Goal: Navigation & Orientation: Find specific page/section

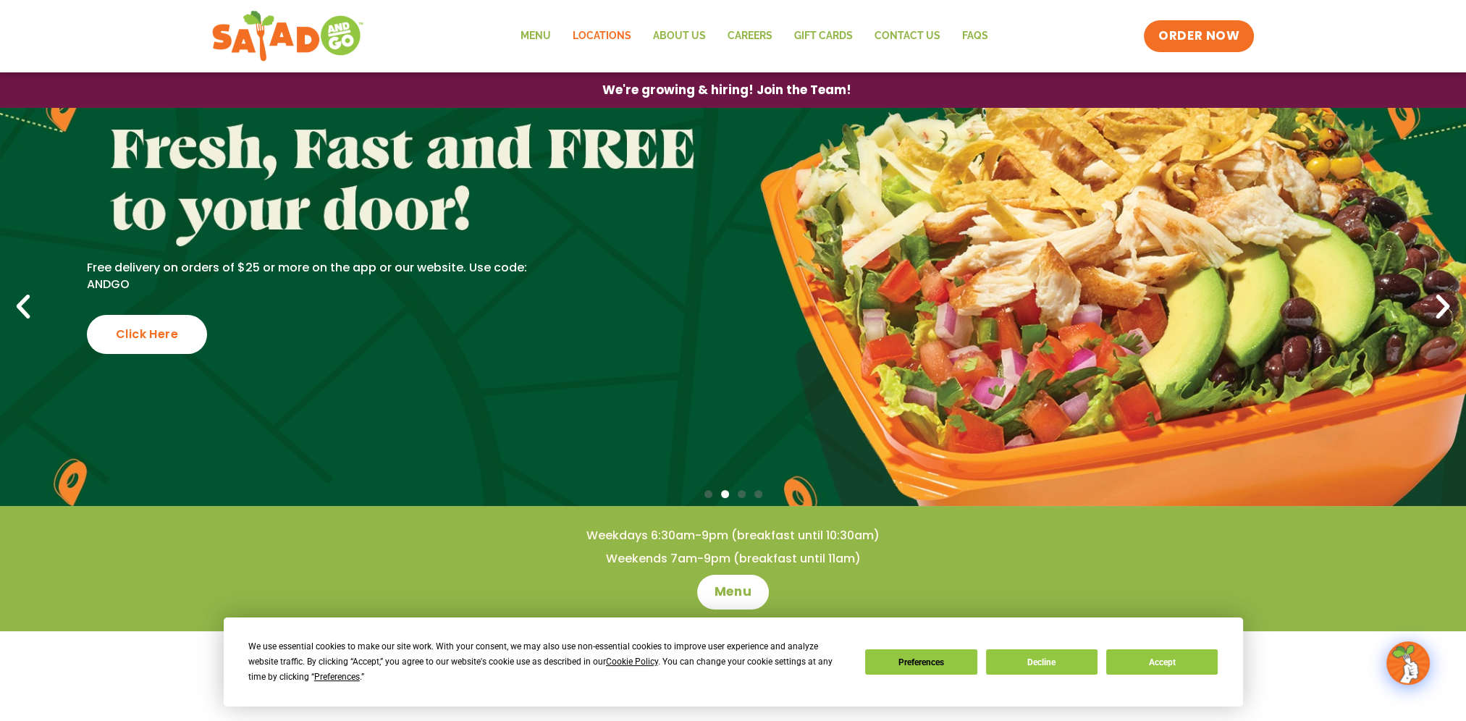
click at [602, 43] on link "Locations" at bounding box center [601, 36] width 80 height 33
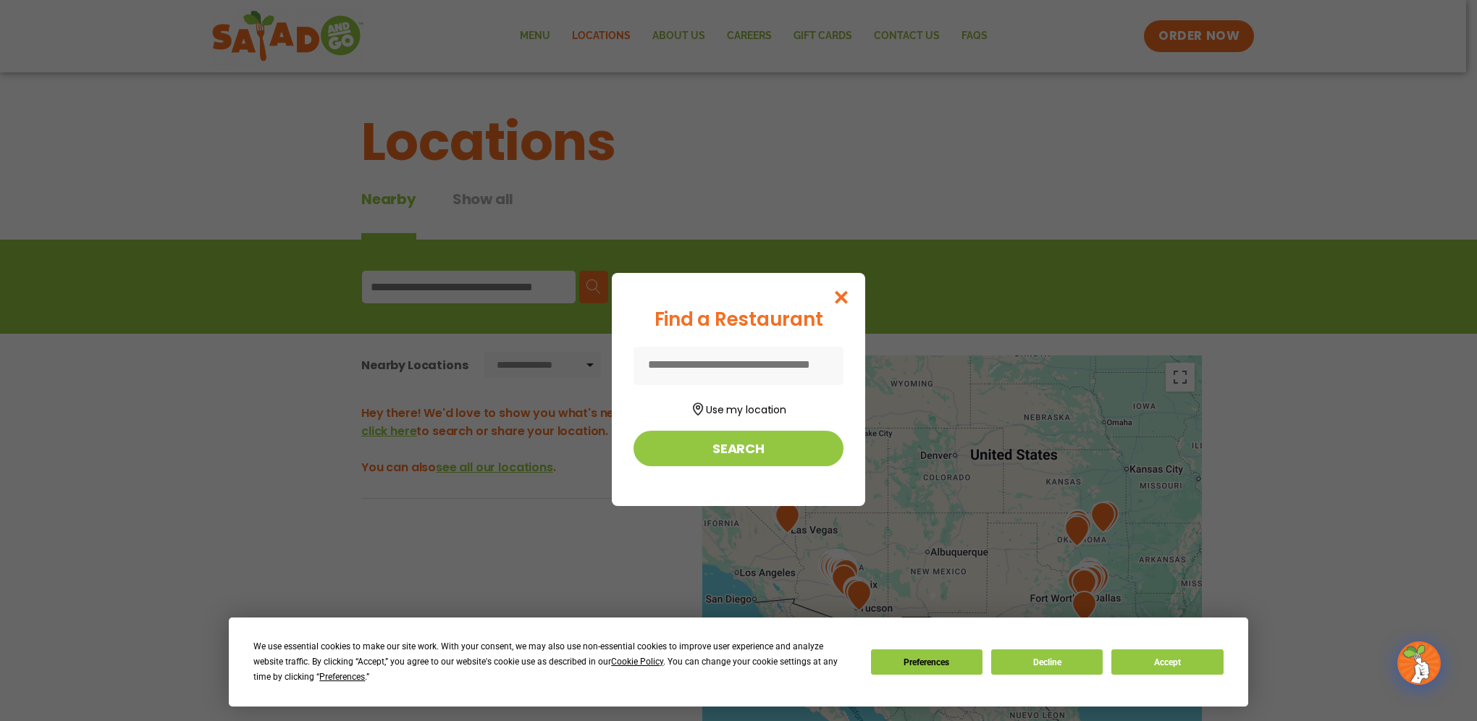
click at [783, 373] on input at bounding box center [739, 366] width 210 height 38
click at [697, 366] on input at bounding box center [739, 366] width 210 height 38
drag, startPoint x: 733, startPoint y: 339, endPoint x: 728, endPoint y: 353, distance: 15.3
click at [733, 342] on div "Find a Restaurant Use my location Search" at bounding box center [739, 386] width 210 height 161
click at [715, 367] on input at bounding box center [739, 366] width 210 height 38
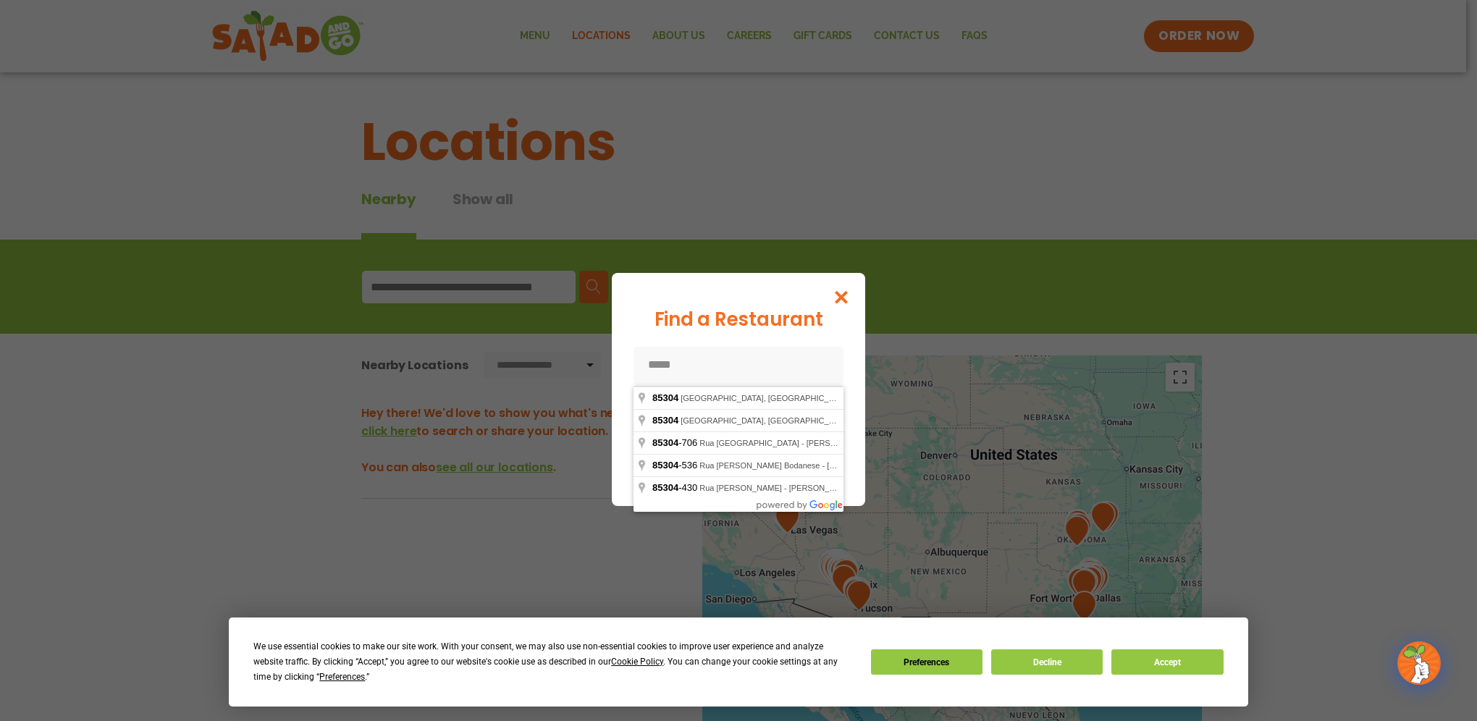
type input "*****"
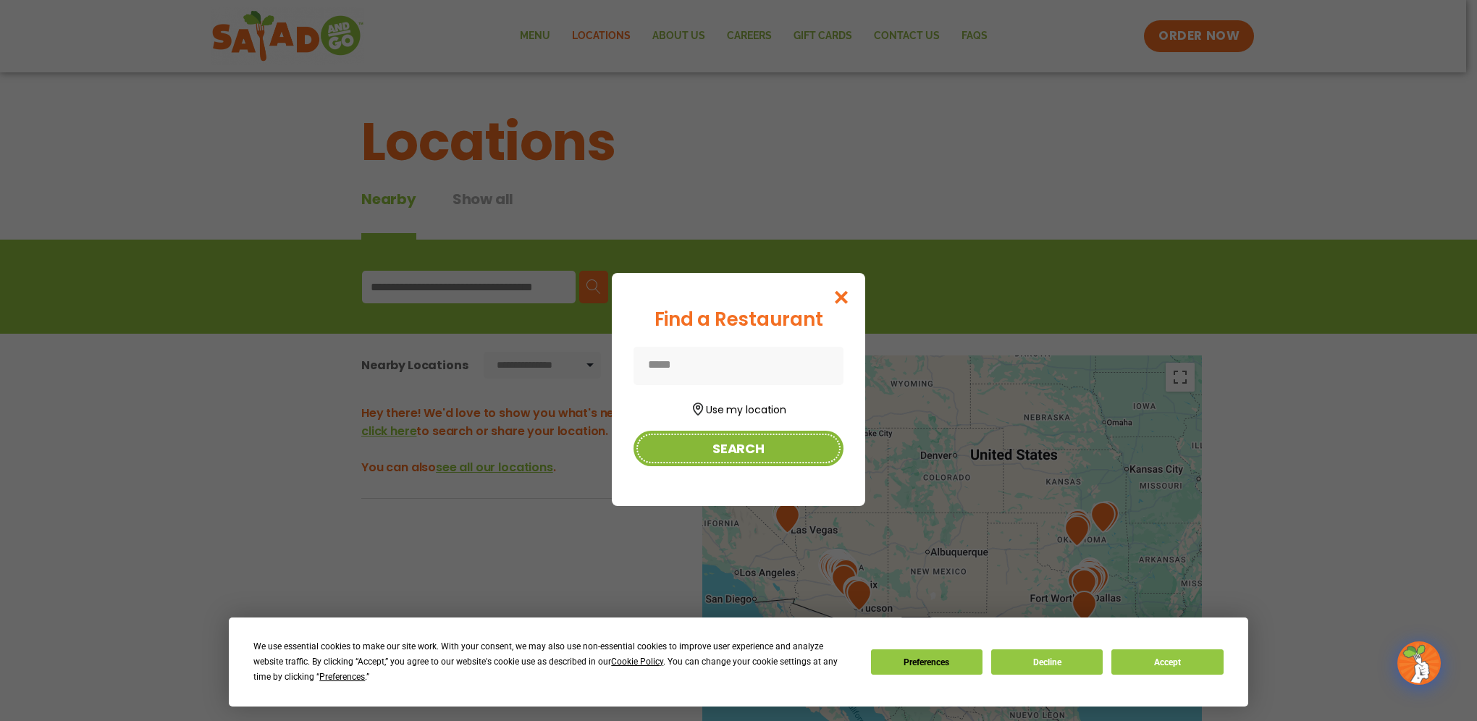
click at [729, 456] on button "Search" at bounding box center [739, 448] width 210 height 35
type input "*****"
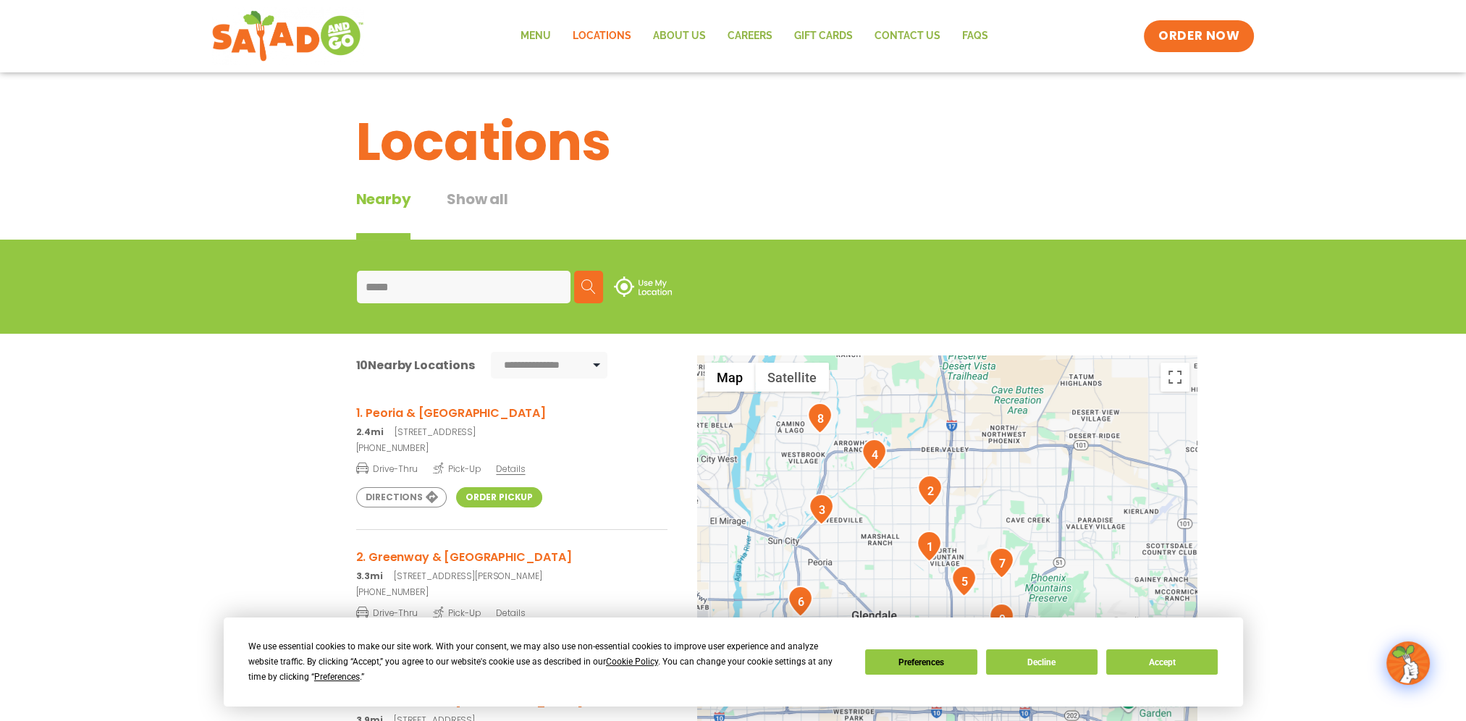
drag, startPoint x: 915, startPoint y: 547, endPoint x: 852, endPoint y: 510, distance: 73.6
click at [852, 510] on div at bounding box center [947, 595] width 500 height 479
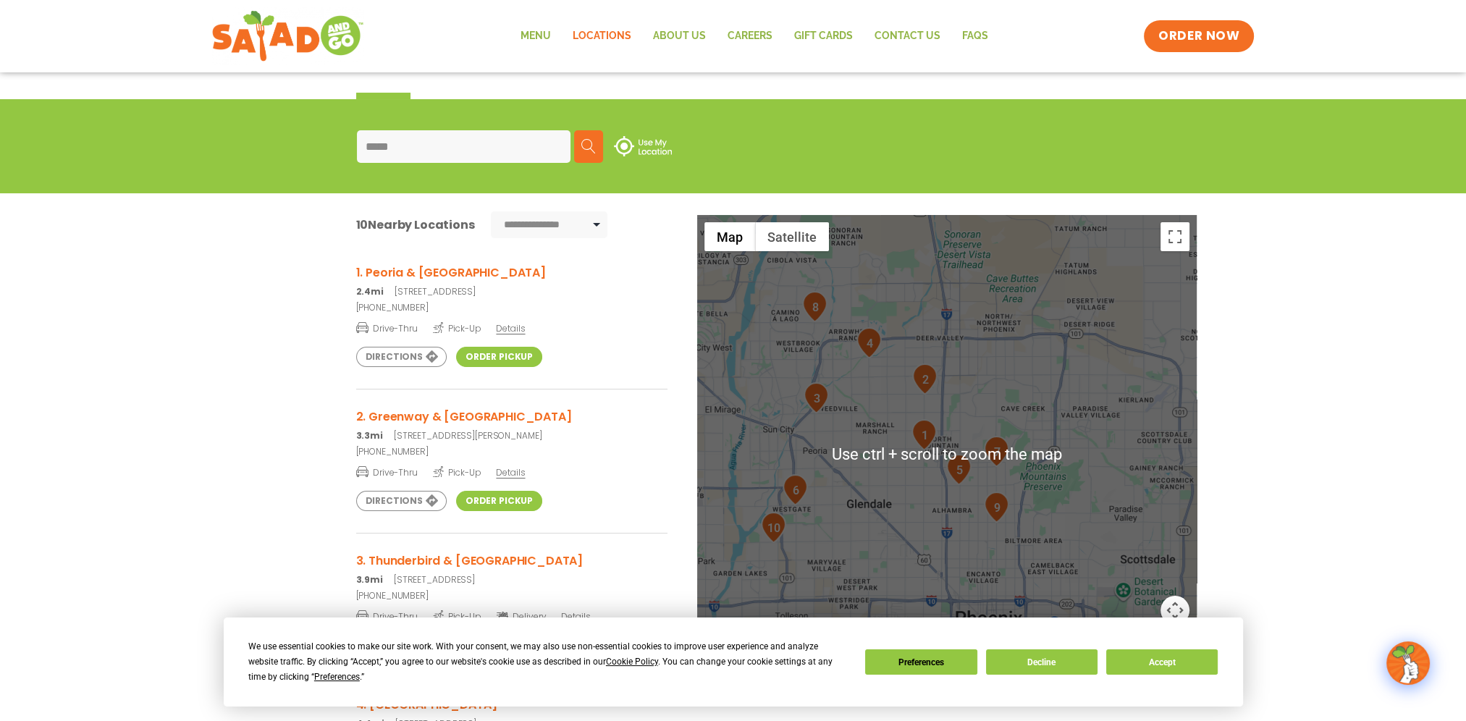
scroll to position [145, 0]
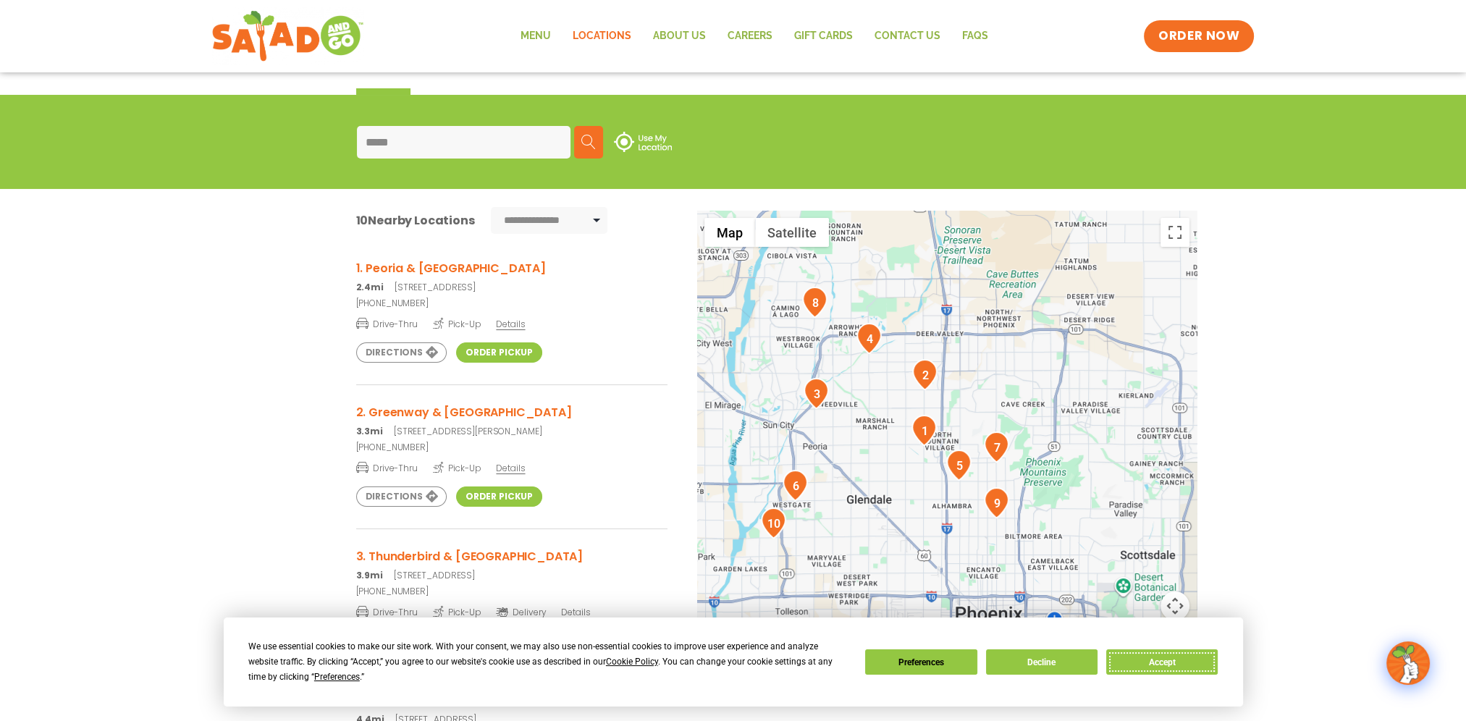
click at [1147, 659] on button "Accept" at bounding box center [1162, 662] width 112 height 25
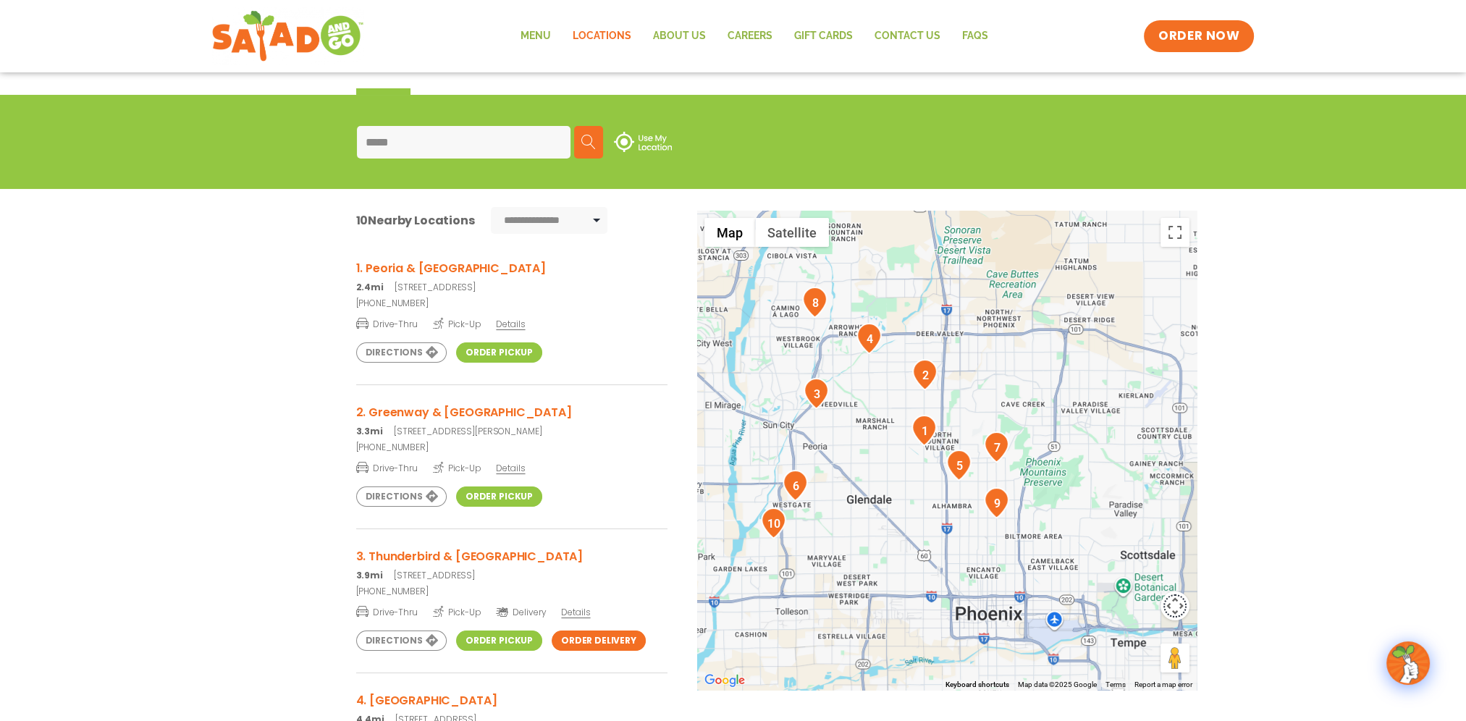
click at [1178, 611] on button "Map camera controls" at bounding box center [1175, 606] width 29 height 29
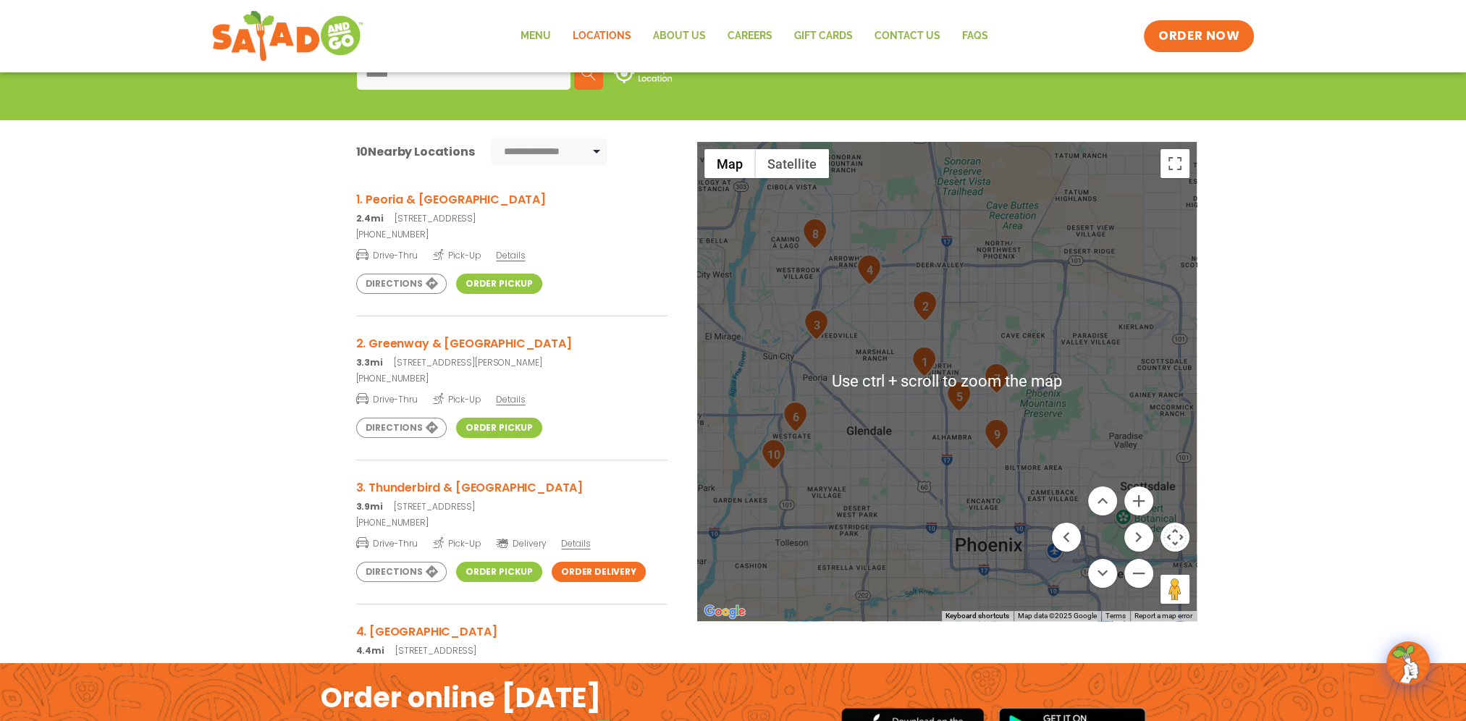
scroll to position [217, 0]
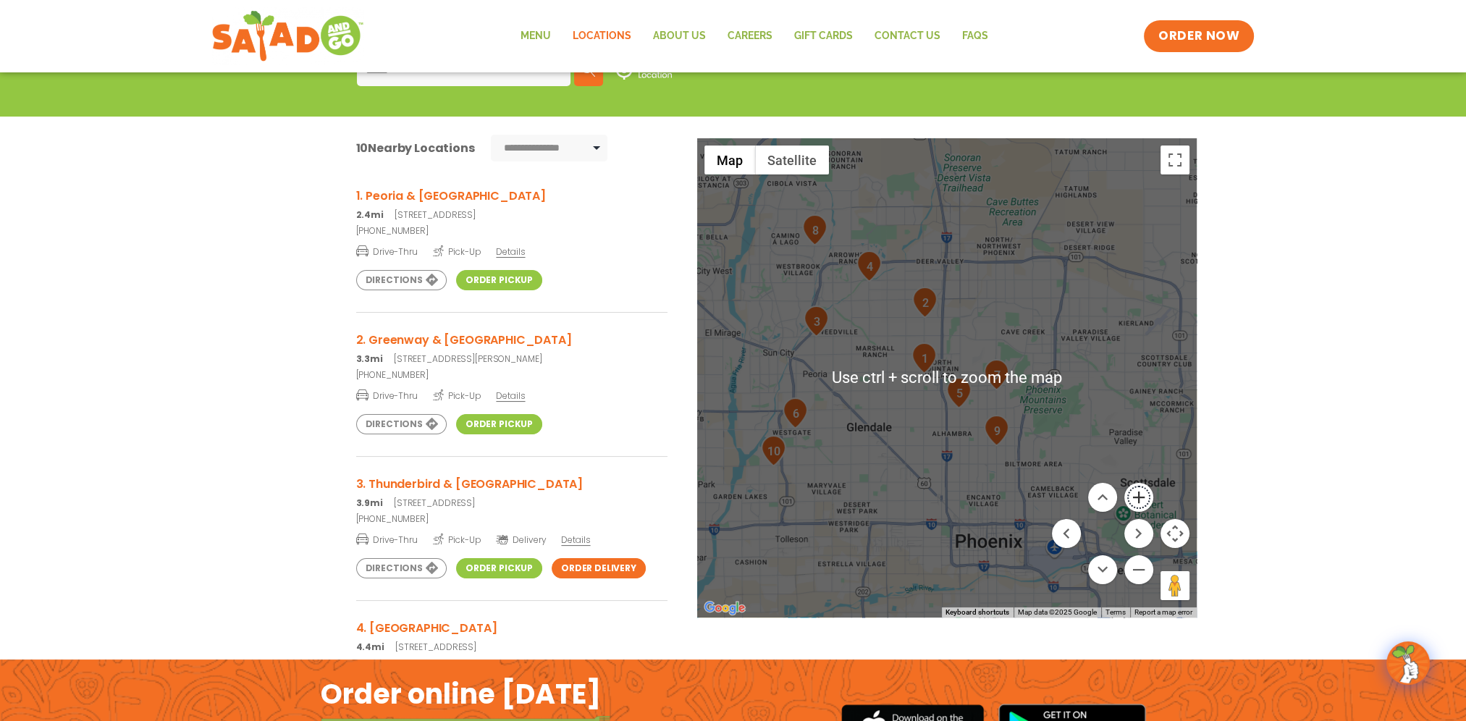
click at [1129, 495] on button "Zoom in" at bounding box center [1139, 497] width 29 height 29
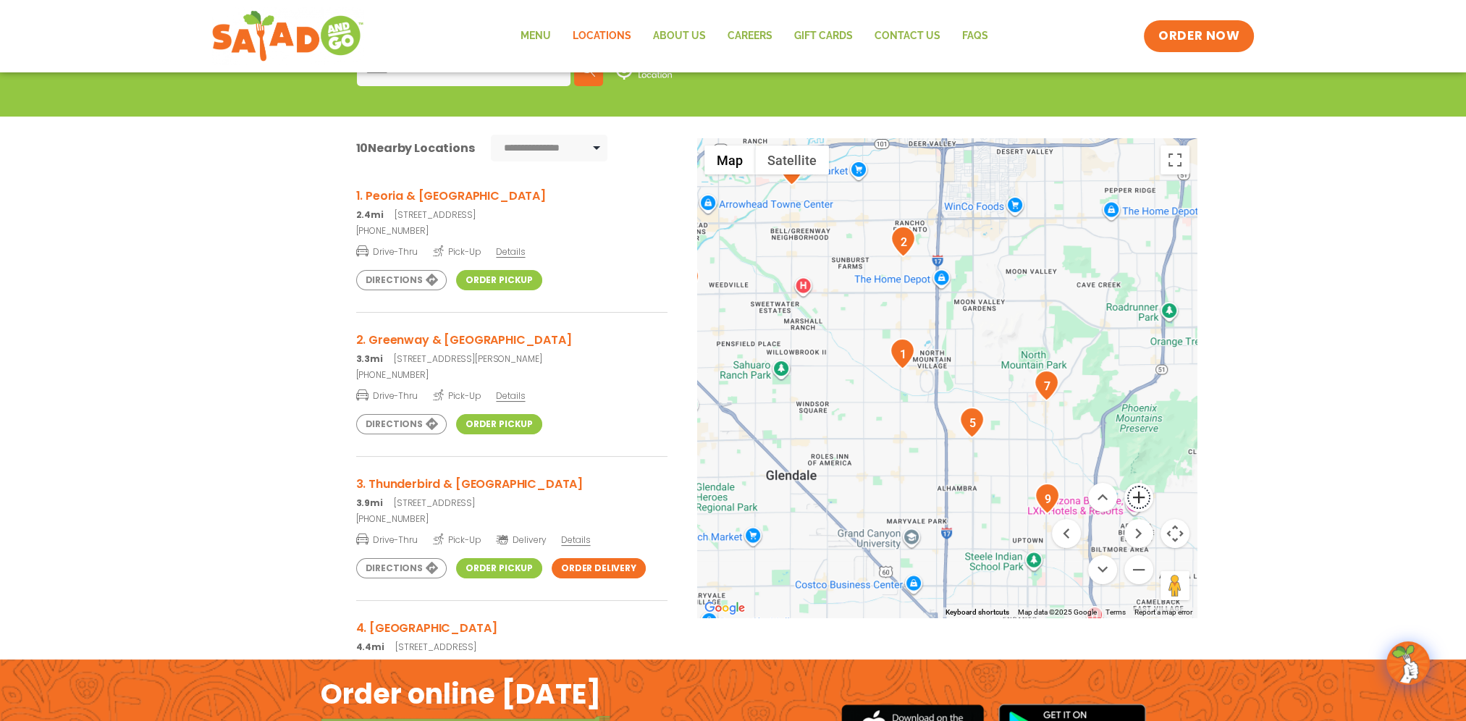
click at [1139, 495] on button "Zoom in" at bounding box center [1139, 497] width 29 height 29
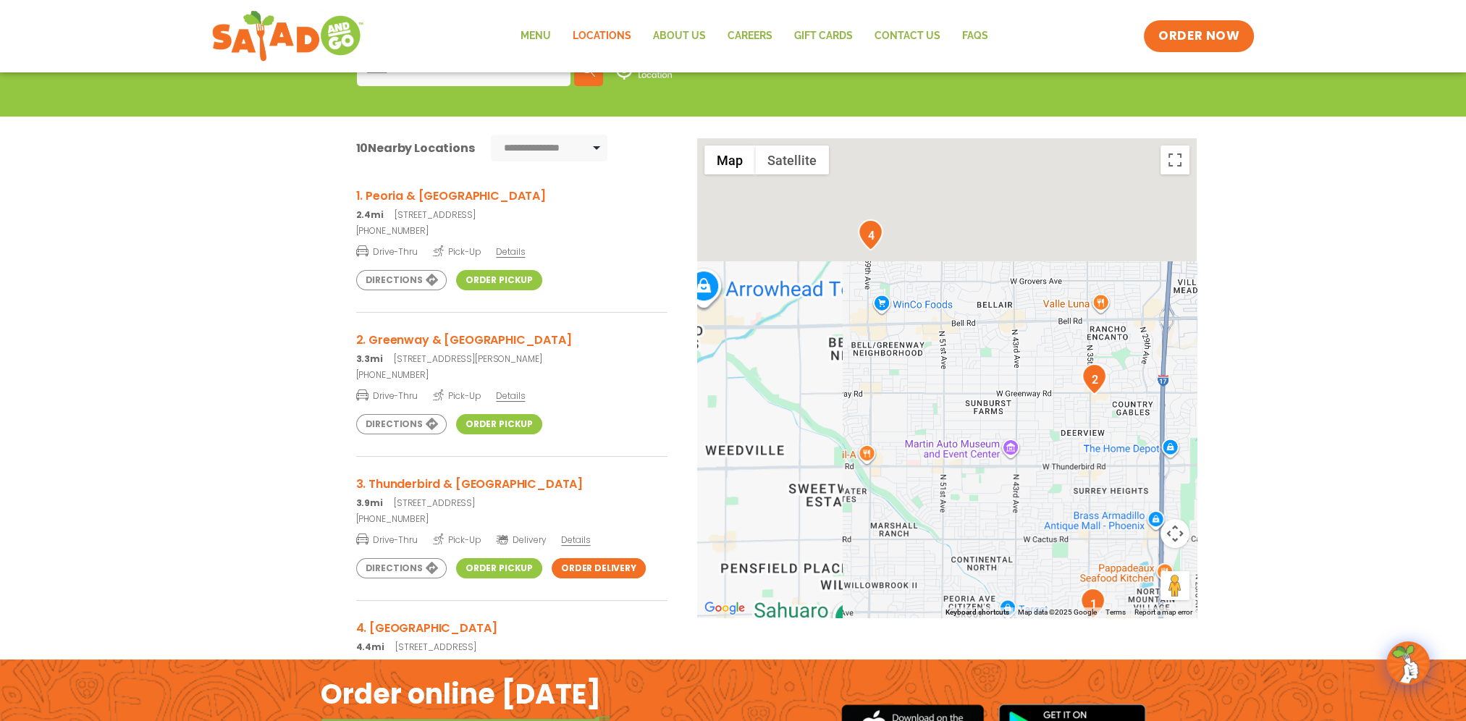
drag, startPoint x: 1069, startPoint y: 562, endPoint x: 1097, endPoint y: 623, distance: 67.1
click at [1097, 623] on div "← Move left → Move right ↑ Move up ↓ Move down + Zoom in - Zoom out Home Jump l…" at bounding box center [733, 406] width 970 height 536
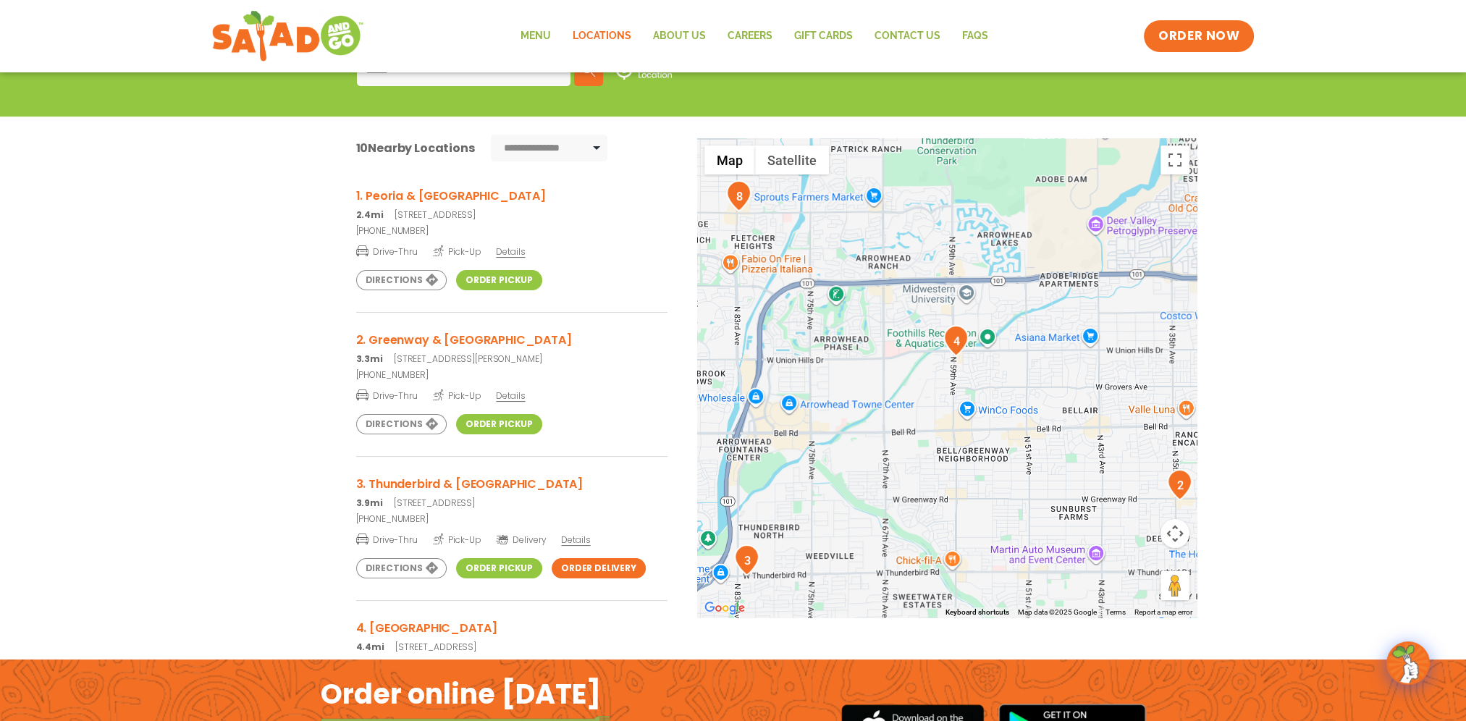
drag, startPoint x: 979, startPoint y: 342, endPoint x: 1035, endPoint y: 400, distance: 80.4
click at [1035, 400] on div at bounding box center [947, 377] width 500 height 479
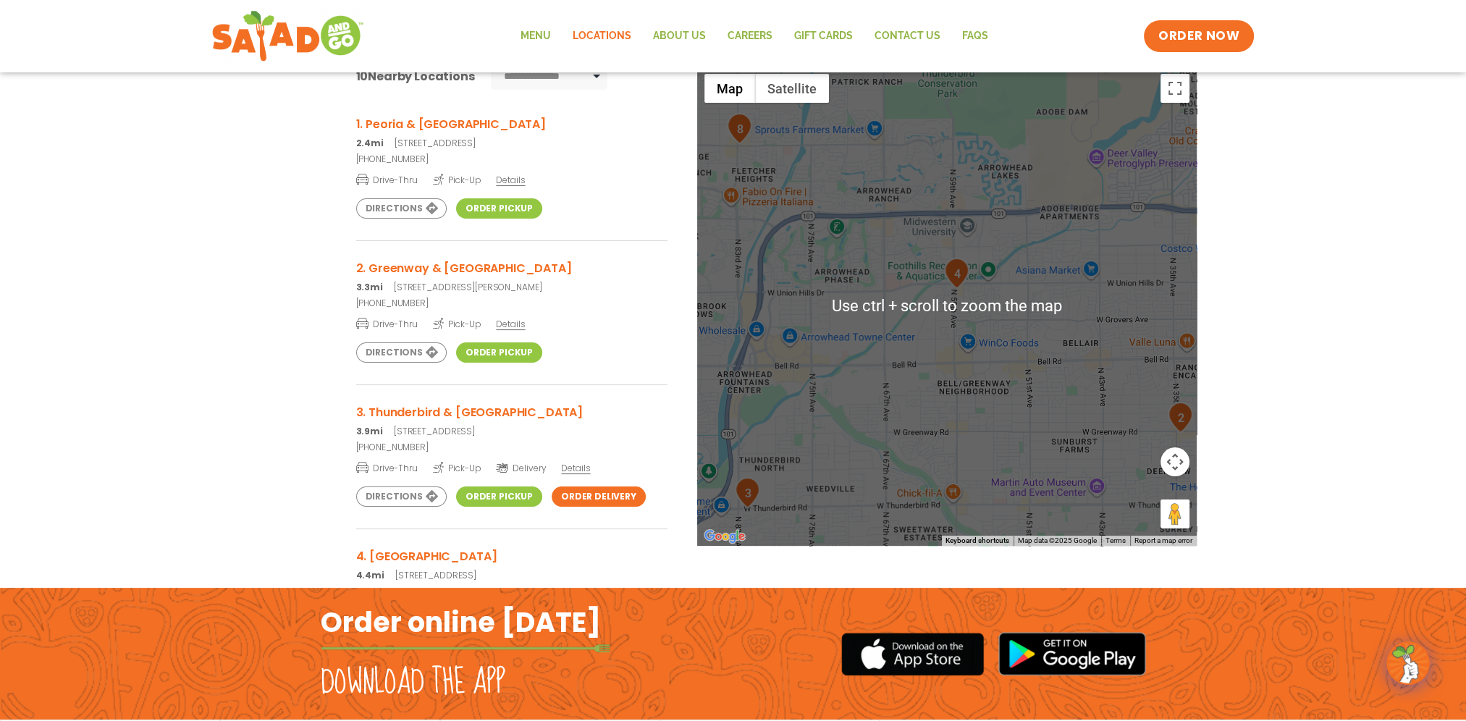
scroll to position [290, 0]
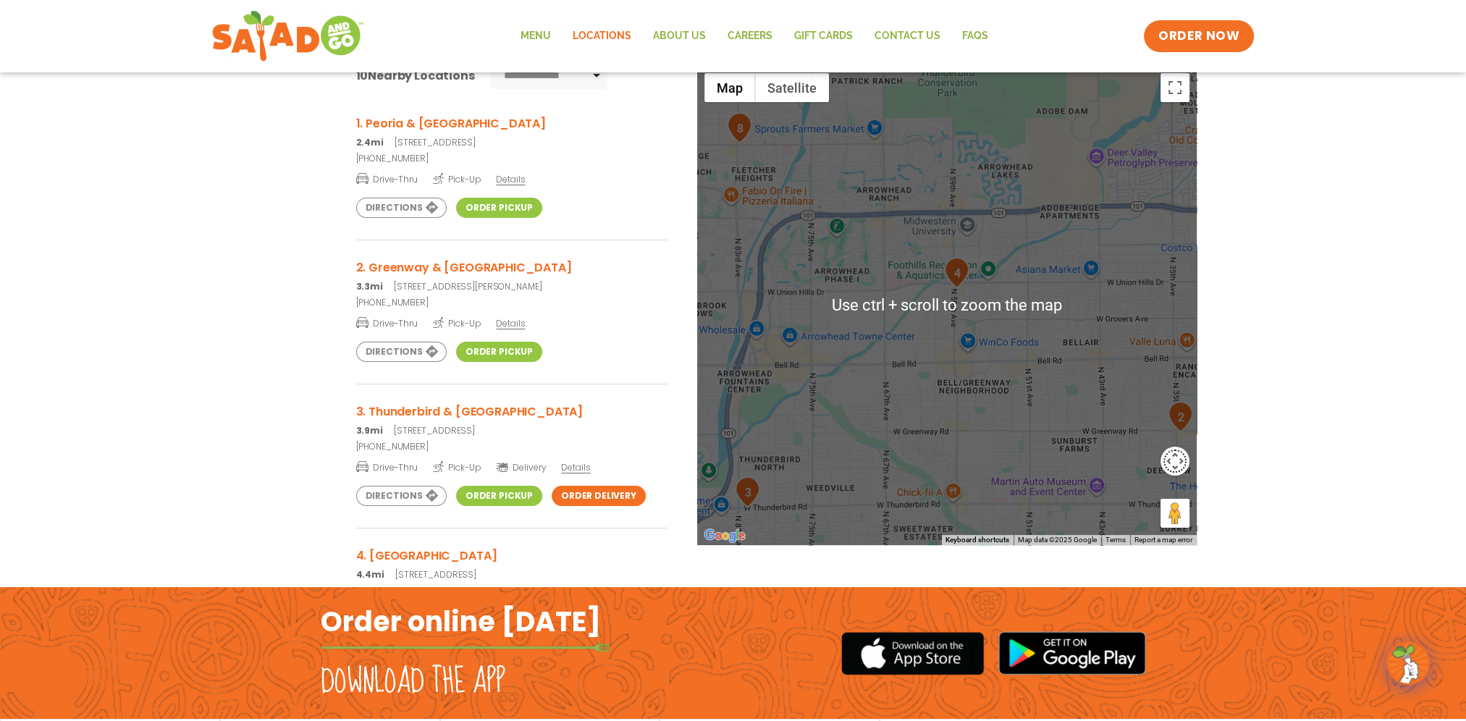
click at [1176, 466] on button "Map camera controls" at bounding box center [1175, 461] width 29 height 29
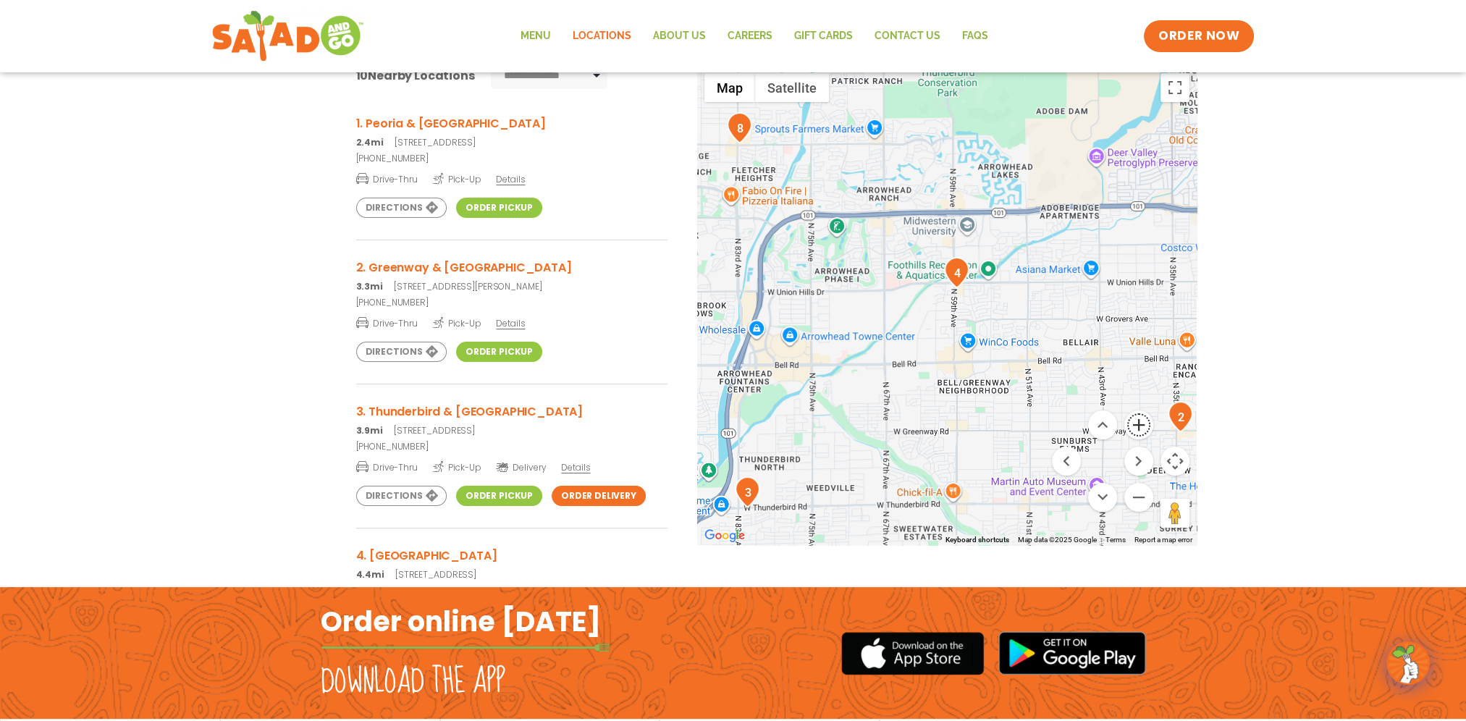
click at [1135, 428] on button "Zoom in" at bounding box center [1139, 425] width 29 height 29
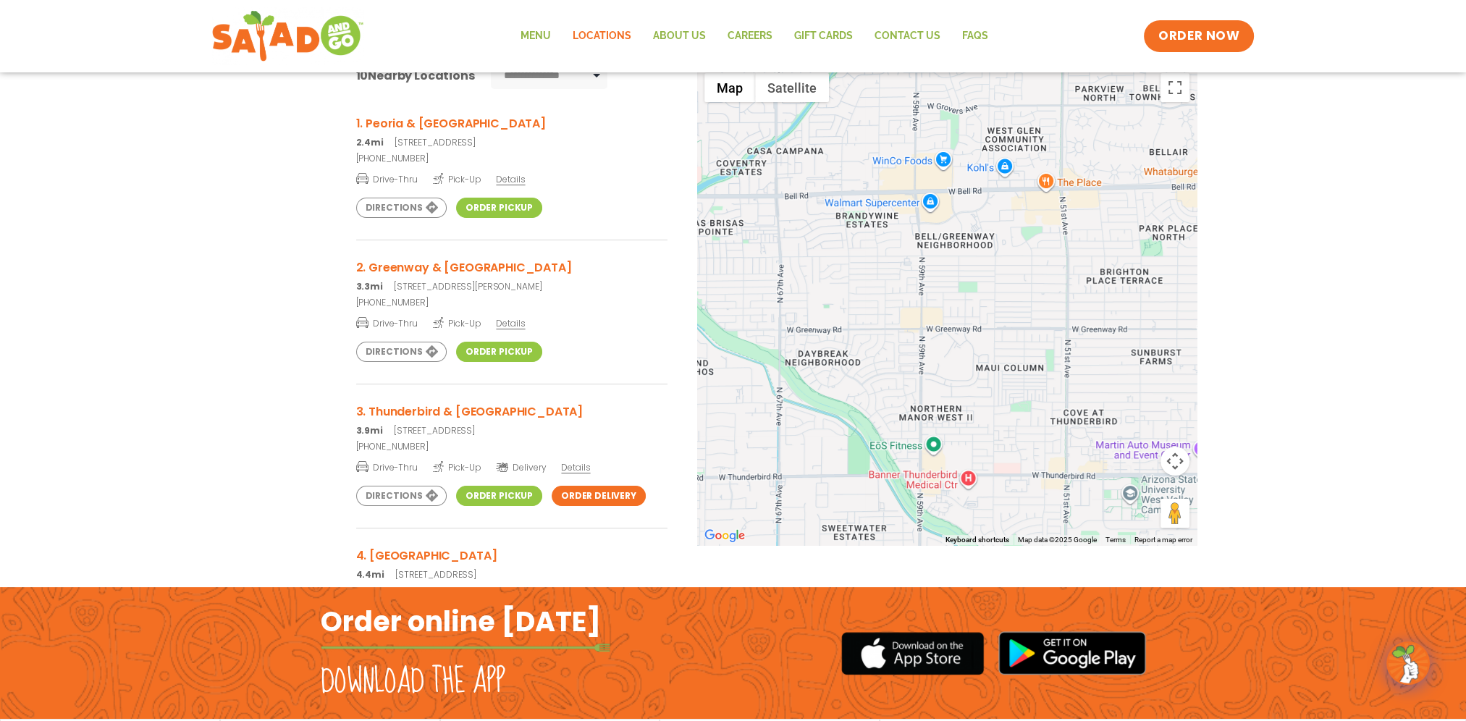
drag, startPoint x: 1031, startPoint y: 481, endPoint x: 986, endPoint y: 251, distance: 234.7
click at [986, 251] on div at bounding box center [947, 305] width 500 height 479
click at [1169, 461] on button "Map camera controls" at bounding box center [1175, 461] width 29 height 29
click at [1135, 492] on button "Zoom out" at bounding box center [1139, 497] width 29 height 29
